Goal: Information Seeking & Learning: Find specific fact

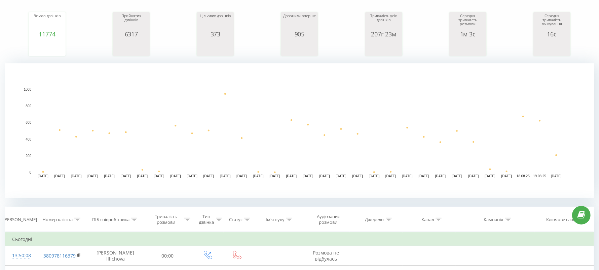
scroll to position [126, 0]
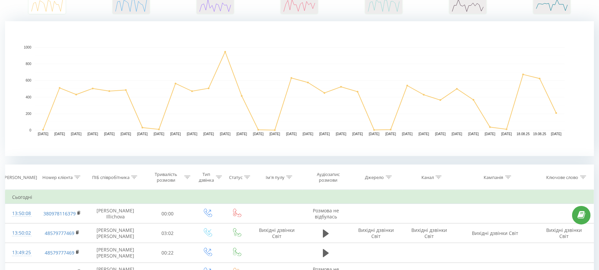
click at [79, 178] on icon at bounding box center [77, 176] width 6 height 3
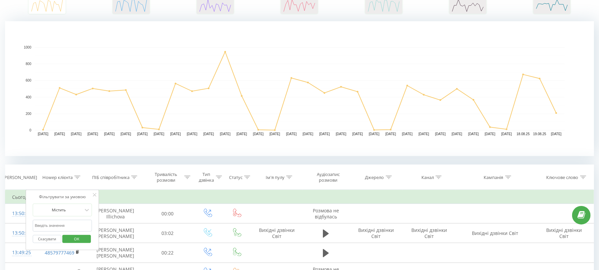
click at [72, 222] on input "text" at bounding box center [62, 225] width 59 height 12
paste input "380631786487"
type input "380631786487"
click at [81, 237] on span "OK" at bounding box center [76, 238] width 19 height 10
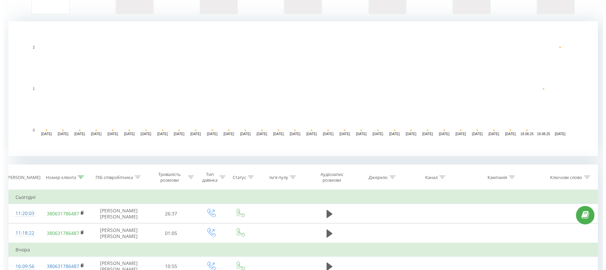
scroll to position [168, 0]
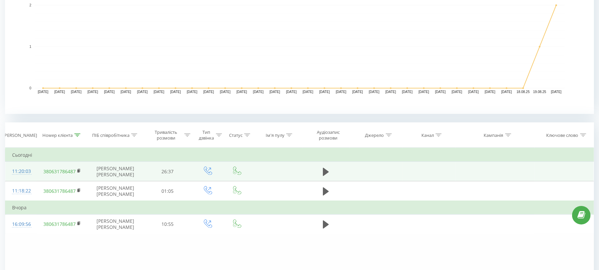
click at [24, 168] on div "11:20:03" at bounding box center [21, 171] width 18 height 13
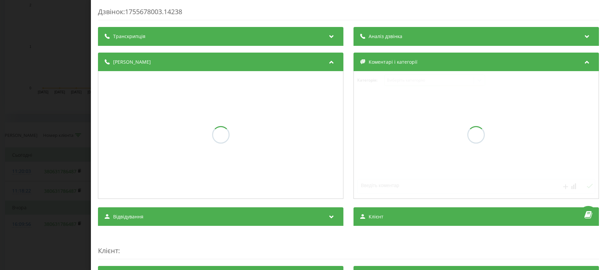
click at [299, 35] on div "Транскрипція" at bounding box center [220, 36] width 245 height 19
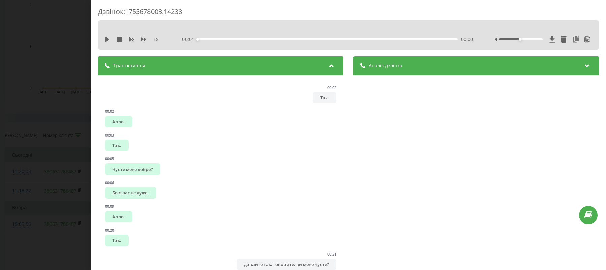
click at [397, 71] on div "Аналіз дзвінка" at bounding box center [475, 65] width 245 height 19
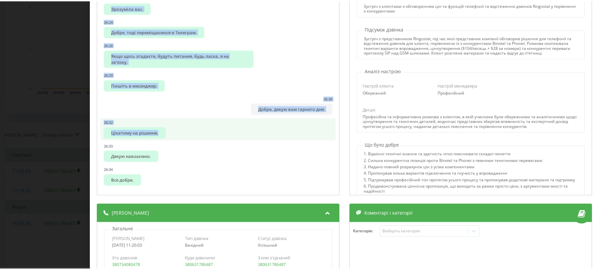
scroll to position [112, 0]
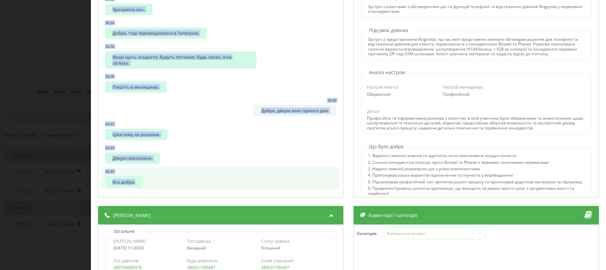
drag, startPoint x: 112, startPoint y: 84, endPoint x: 257, endPoint y: 193, distance: 180.8
click at [257, 193] on div "00:02 Так, 00:02 Алло. 00:03 Так. 00:05 Чуєте мене добре? 00:06 Бо я вас не дуж…" at bounding box center [220, 80] width 245 height 234
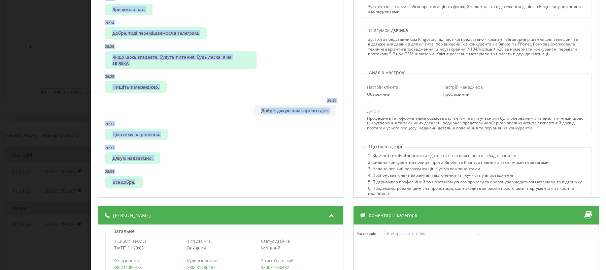
copy ul "Lor, 07:16 Ipsu. 89:94 Dol. 00:87 Sitam cons adipi? 34:77 El s doe te inci. 48:…"
click at [0, 134] on div "Дзвінок : 1755678003.14238 1 х - 26:36 00:00 00:00 Транскрипція 00:02 Так, 00:0…" at bounding box center [303, 135] width 606 height 270
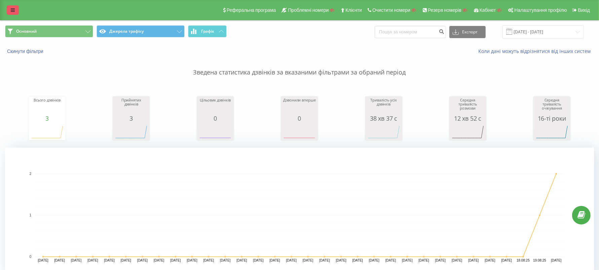
click at [13, 12] on link at bounding box center [13, 9] width 12 height 9
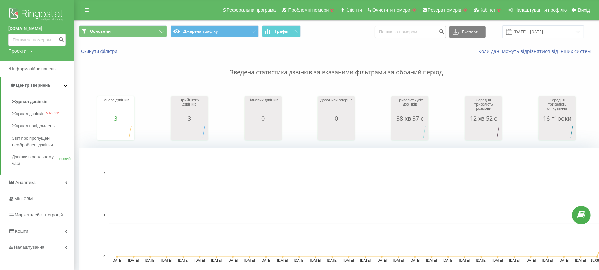
click at [28, 9] on img at bounding box center [36, 15] width 57 height 17
drag, startPoint x: 589, startPoint y: 164, endPoint x: 590, endPoint y: 159, distance: 4.8
click at [589, 164] on rect "Діаграма." at bounding box center [373, 214] width 589 height 135
